Goal: Information Seeking & Learning: Learn about a topic

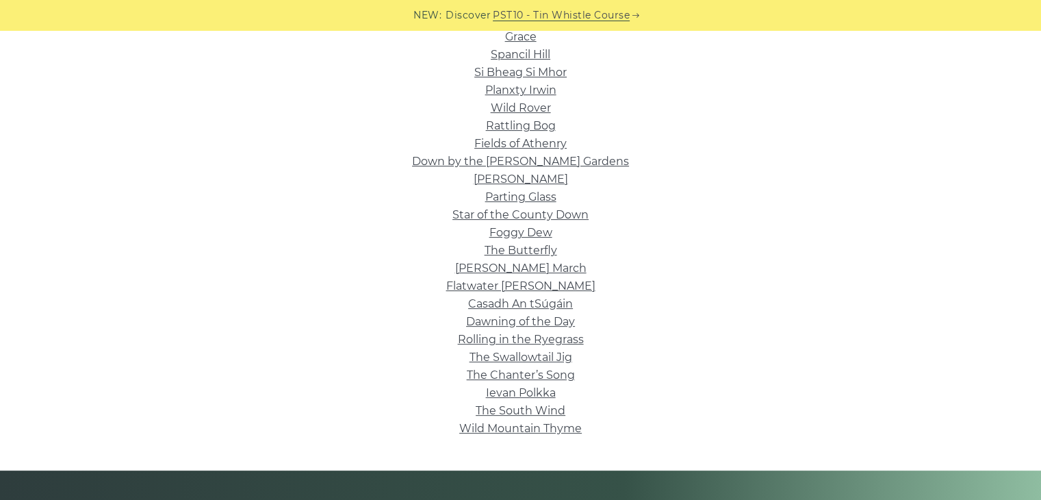
scroll to position [383, 0]
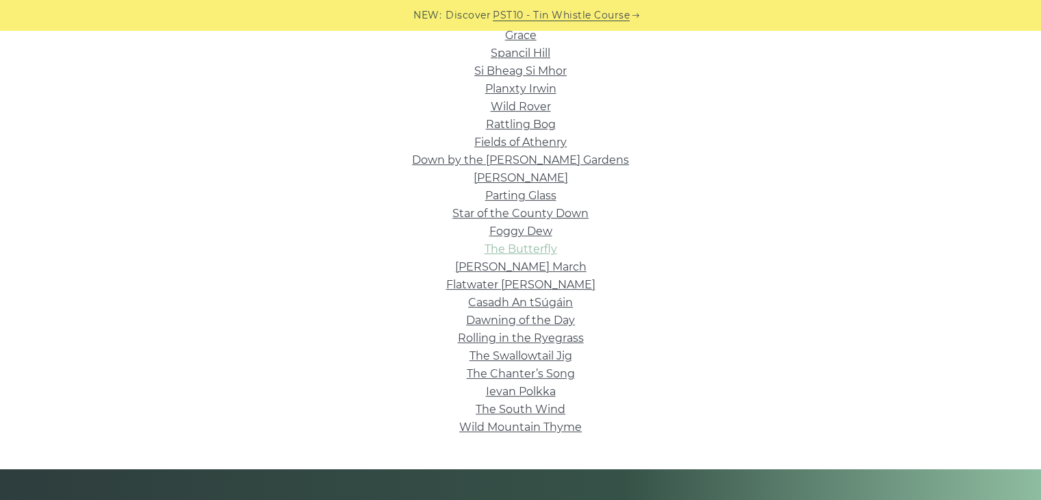
click at [512, 253] on link "The Butterfly" at bounding box center [521, 248] width 73 height 13
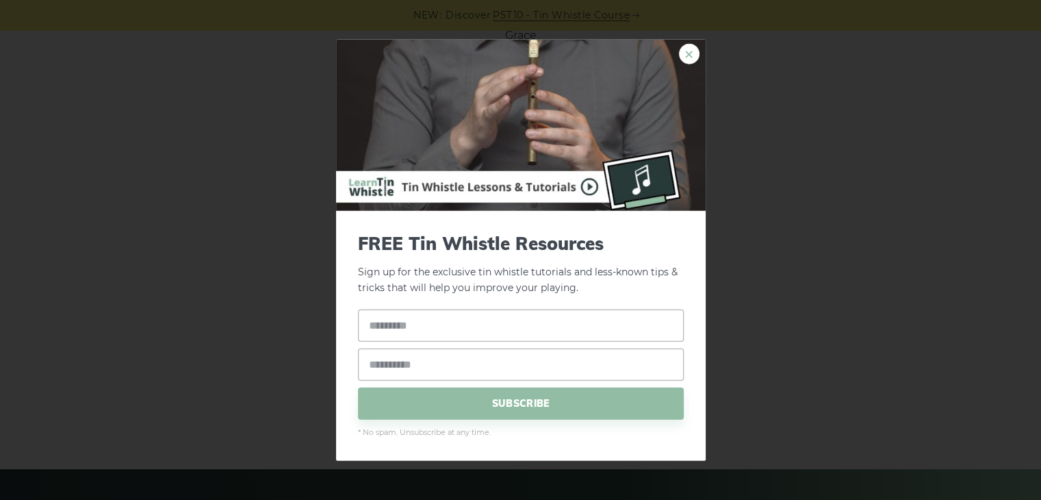
click at [690, 50] on link "×" at bounding box center [689, 54] width 21 height 21
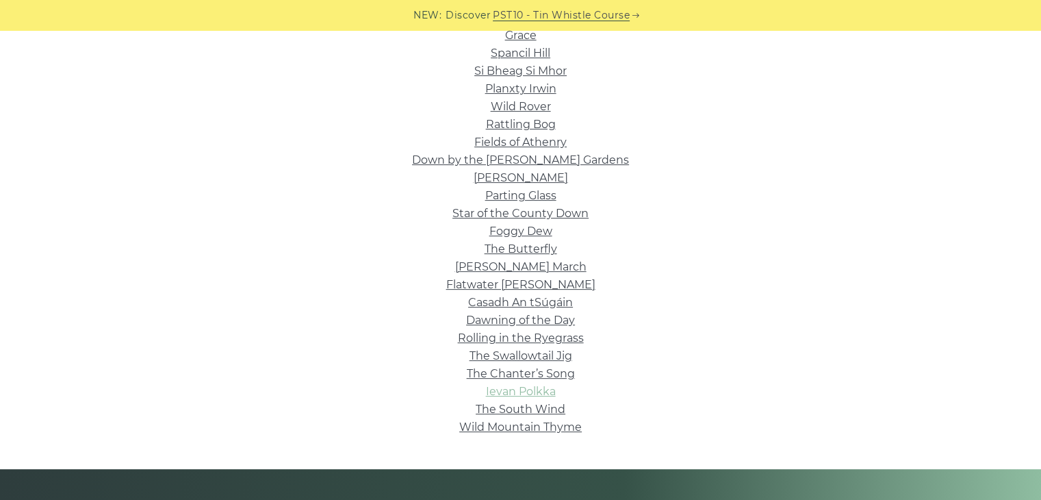
click at [537, 389] on link "Ievan Polkka" at bounding box center [521, 391] width 70 height 13
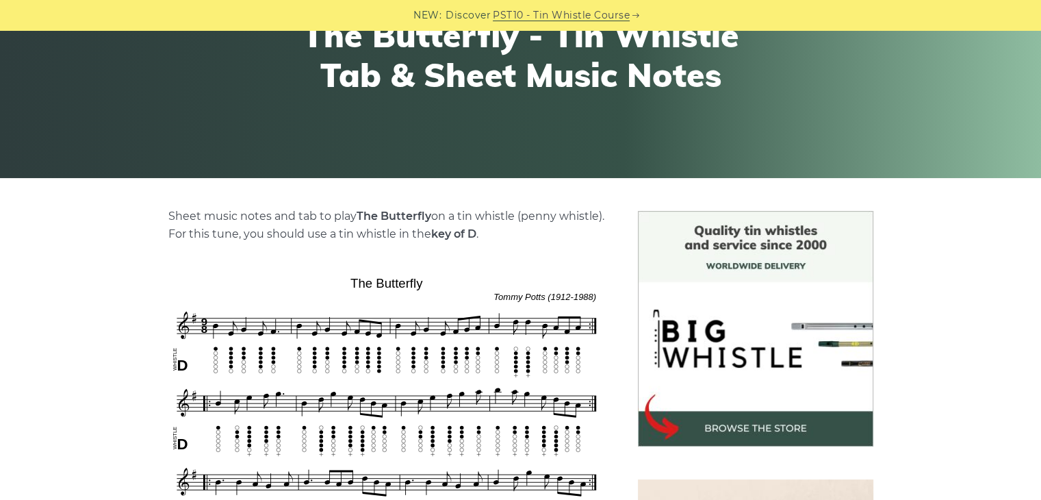
scroll to position [219, 0]
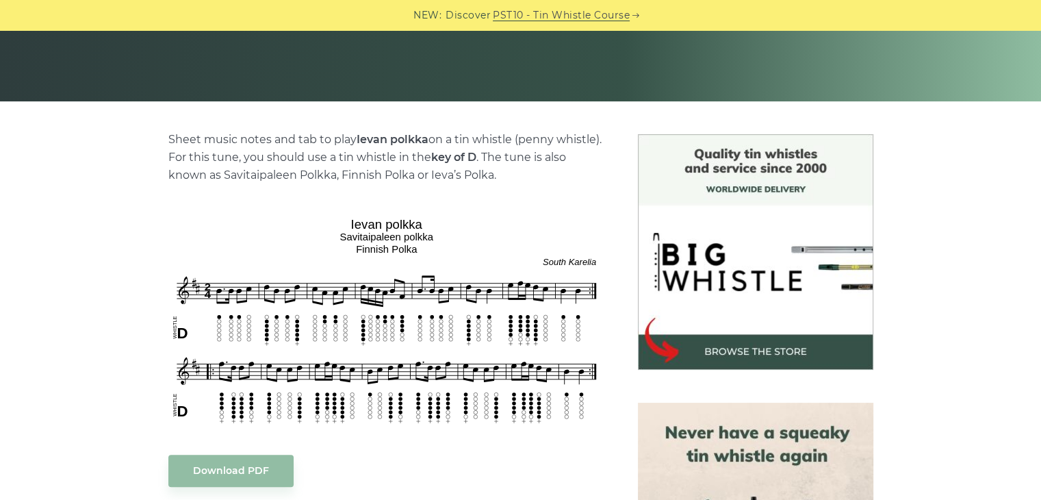
scroll to position [274, 0]
